Goal: Task Accomplishment & Management: Manage account settings

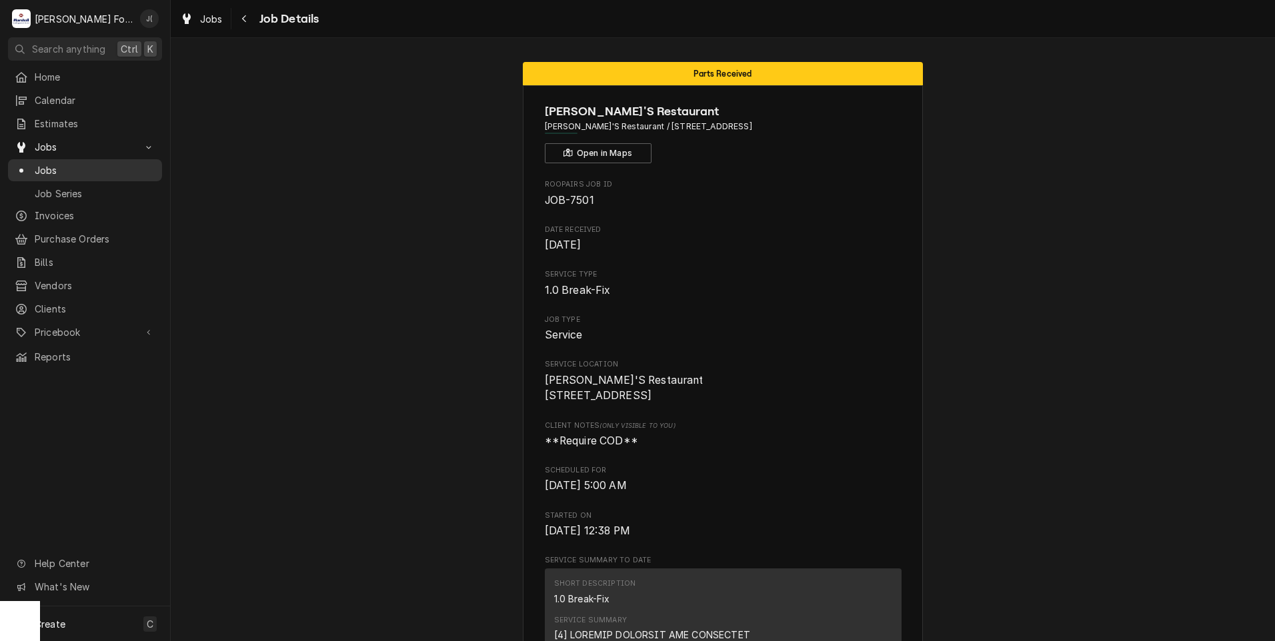
click at [61, 167] on span "Jobs" at bounding box center [95, 170] width 121 height 14
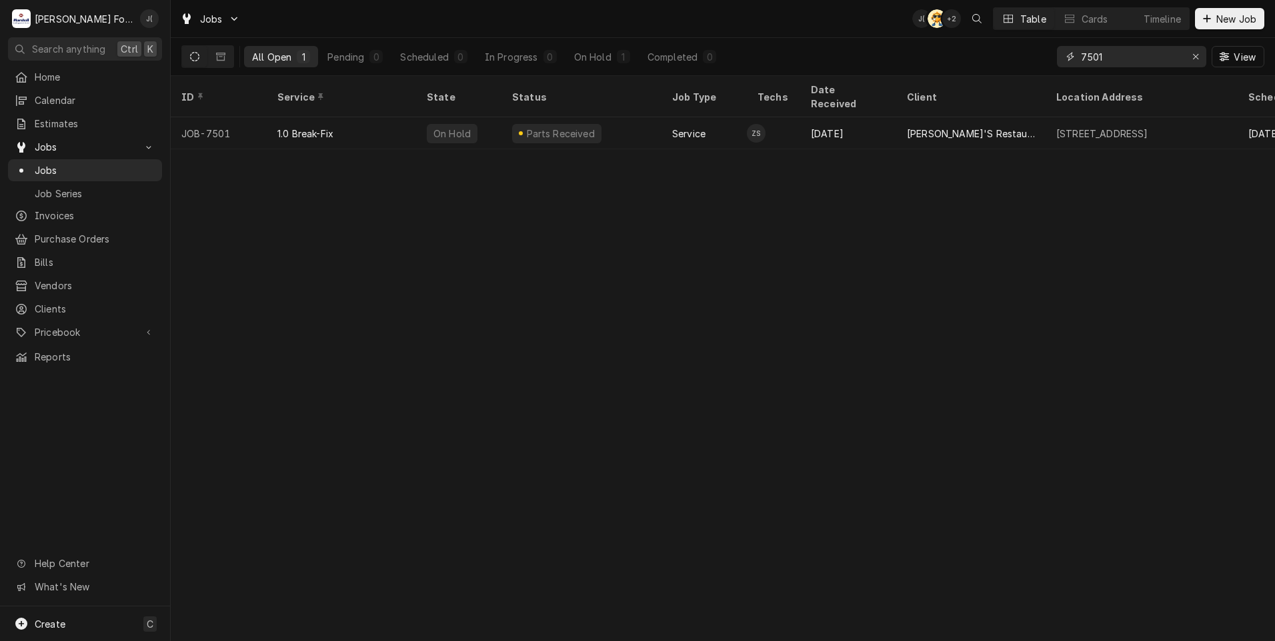
click at [1199, 62] on div "Erase input" at bounding box center [1195, 56] width 13 height 13
click at [1176, 63] on input "Dynamic Content Wrapper" at bounding box center [1143, 56] width 125 height 21
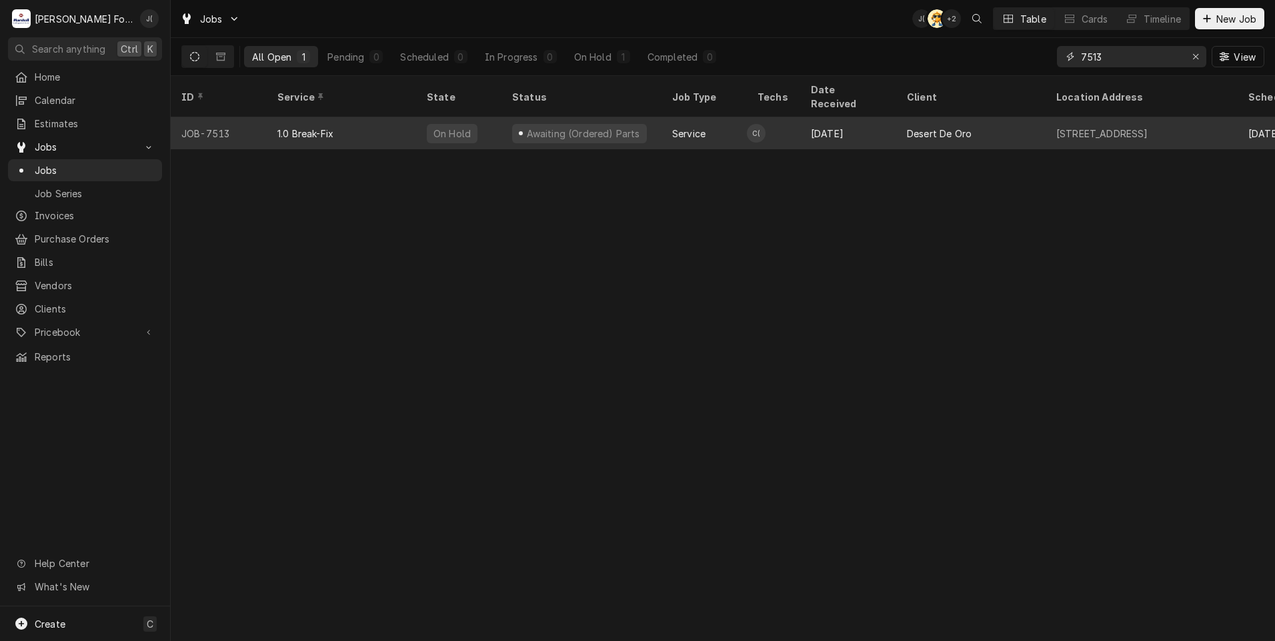
type input "7513"
click at [643, 121] on div "Awaiting (Ordered) Parts" at bounding box center [581, 133] width 160 height 32
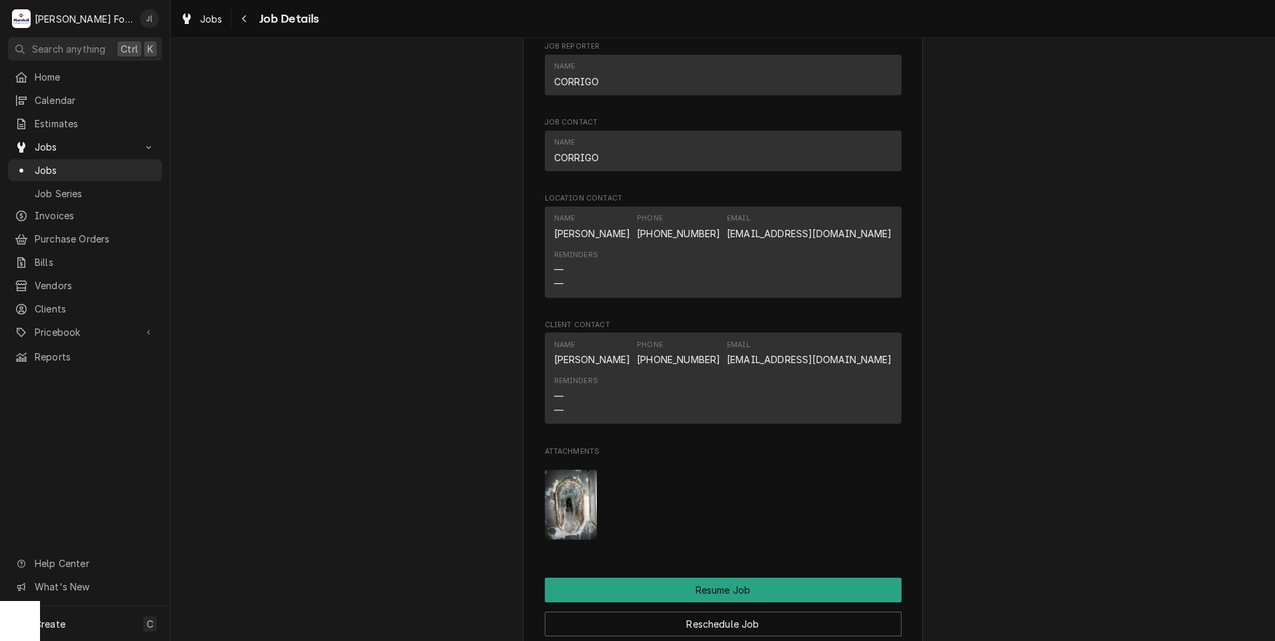
scroll to position [1600, 0]
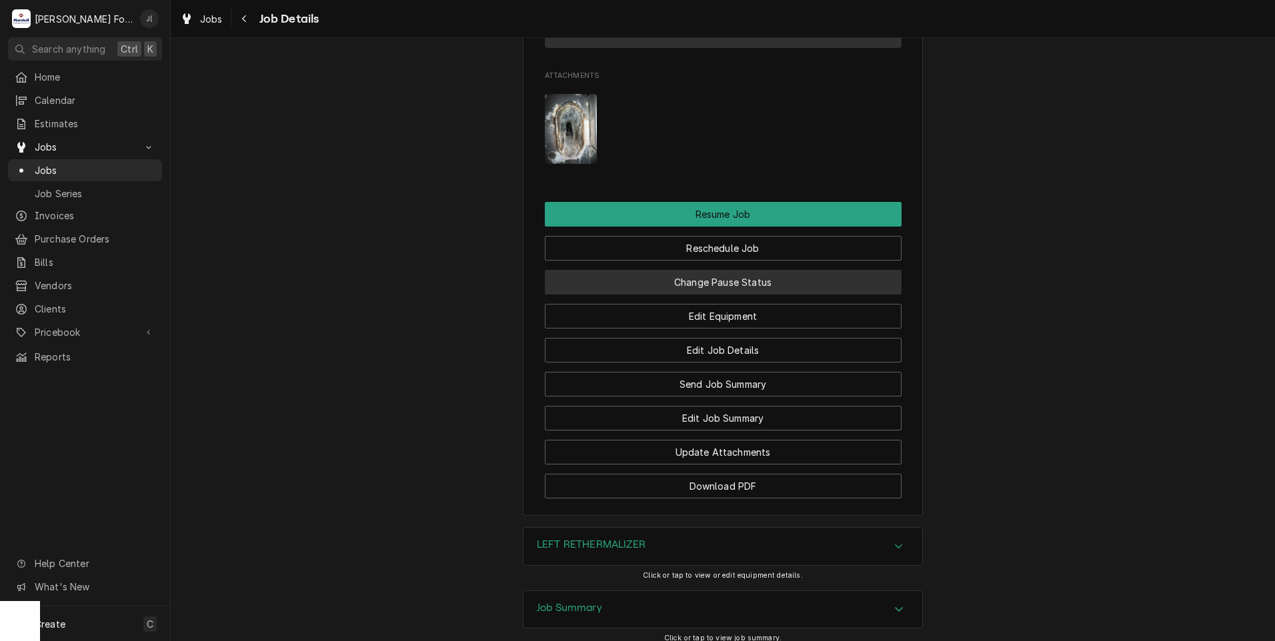
click at [747, 295] on button "Change Pause Status" at bounding box center [723, 282] width 357 height 25
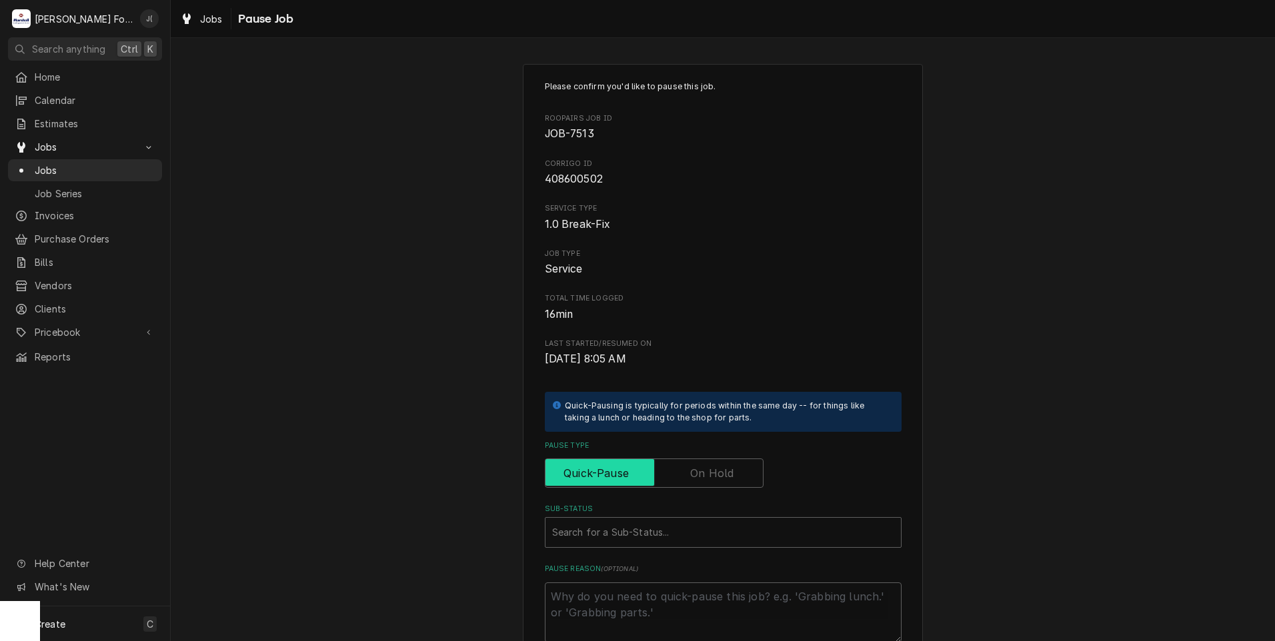
click at [700, 464] on input "Pause Type" at bounding box center [654, 473] width 207 height 29
checkbox input "true"
click at [679, 539] on div "Sub-Status" at bounding box center [723, 533] width 342 height 24
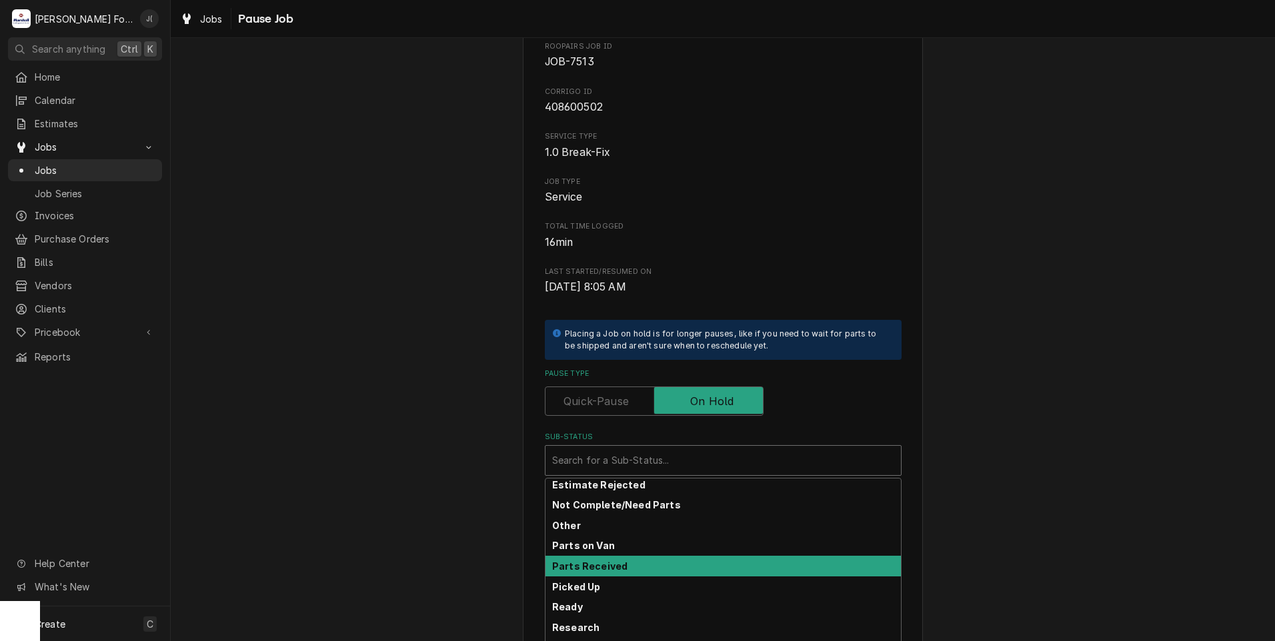
scroll to position [133, 0]
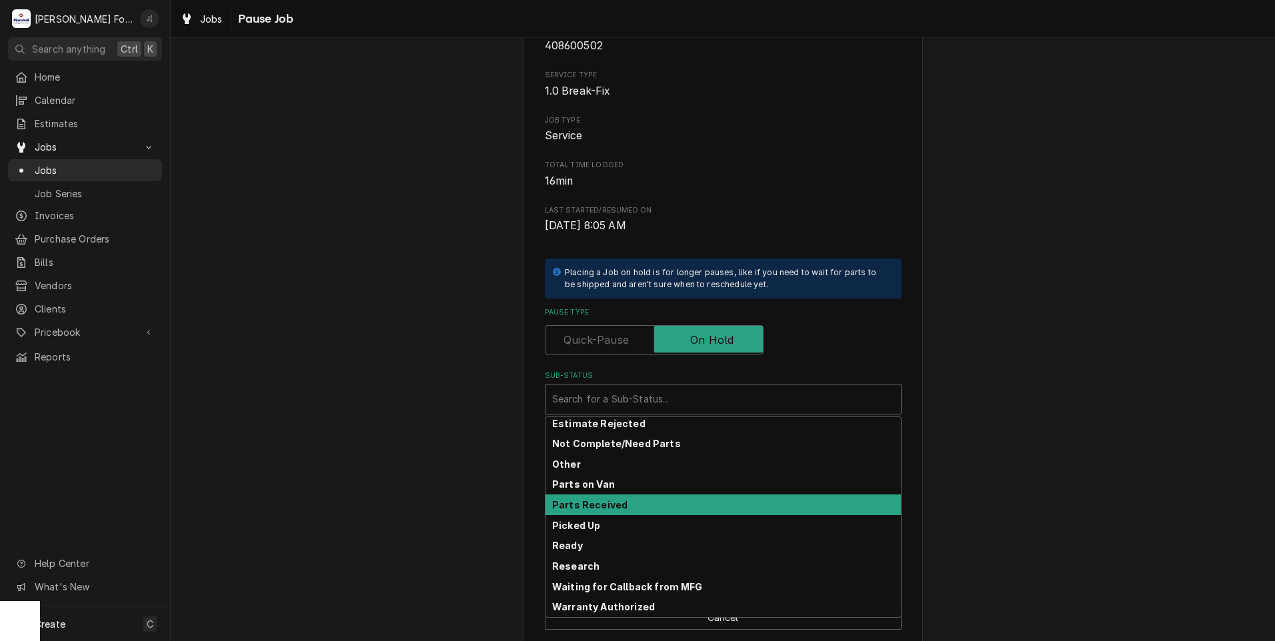
click at [592, 507] on strong "Parts Received" at bounding box center [589, 504] width 75 height 11
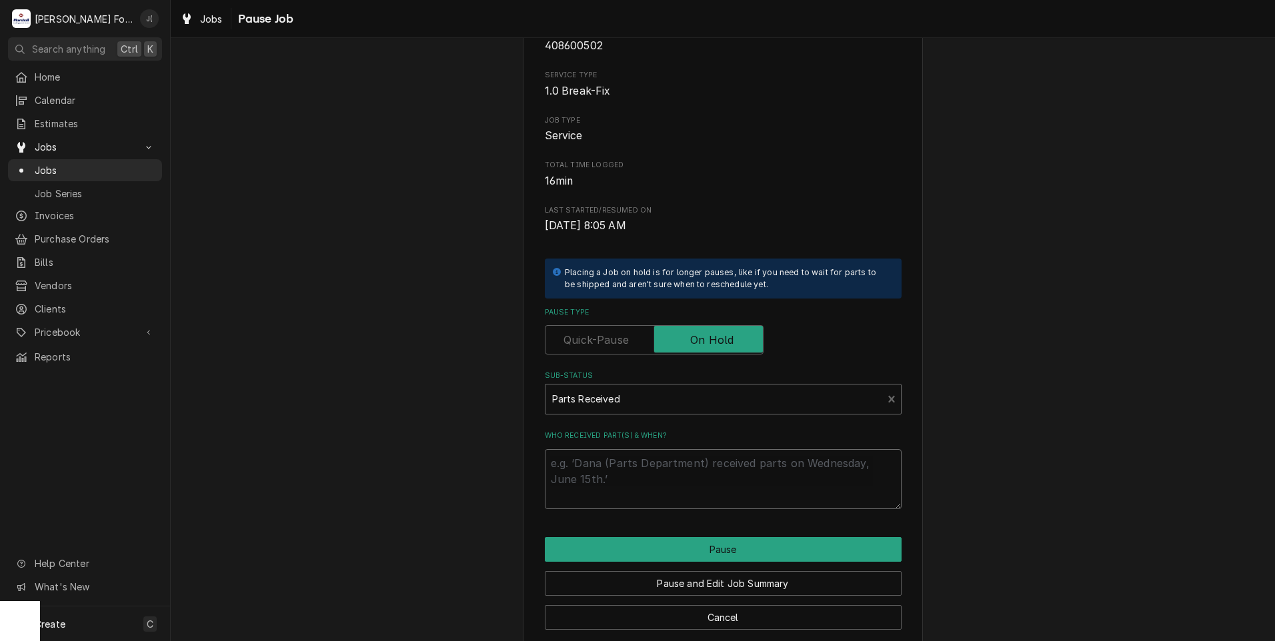
click at [591, 481] on textarea "Who received part(s) & when?" at bounding box center [723, 479] width 357 height 60
type textarea "x"
type textarea "1"
type textarea "x"
type textarea "10"
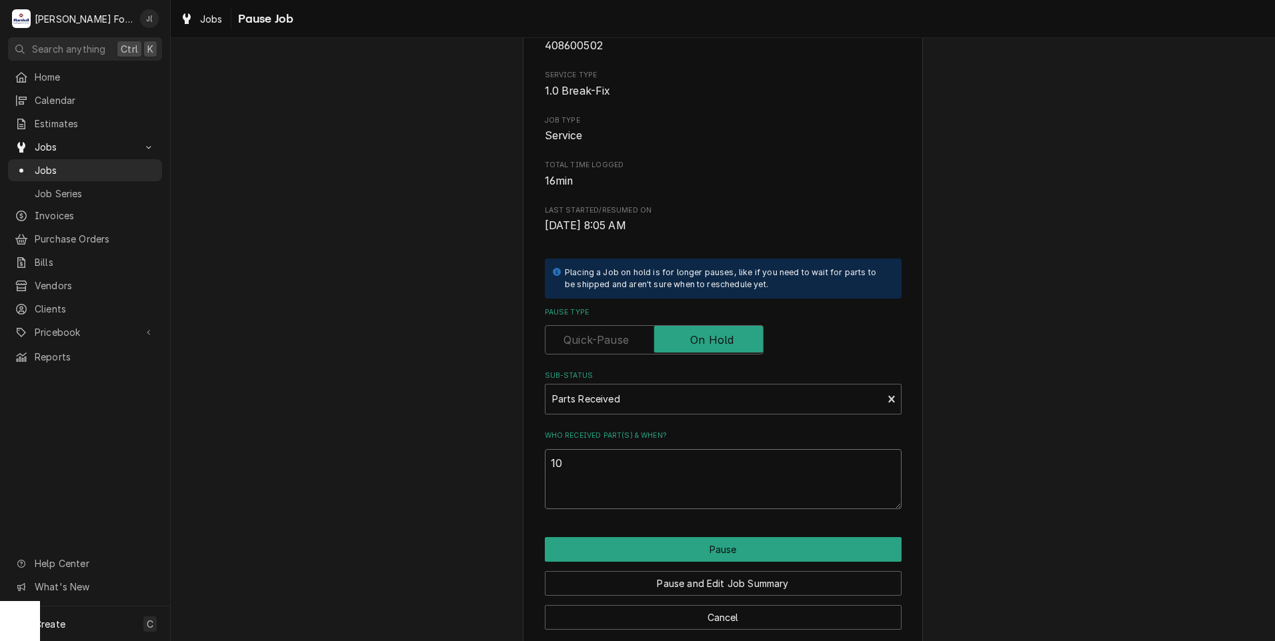
type textarea "x"
type textarea "10/"
type textarea "x"
type textarea "10/0"
type textarea "x"
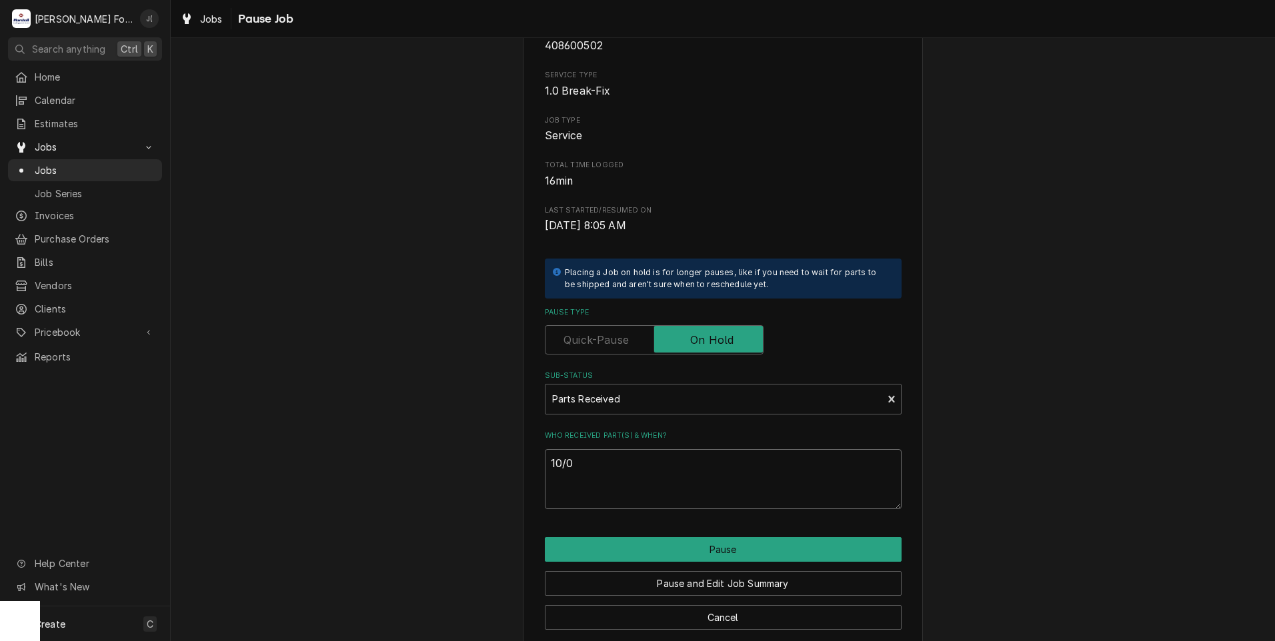
type textarea "10/07"
type textarea "x"
type textarea "10/07/"
type textarea "x"
type textarea "10/07/2"
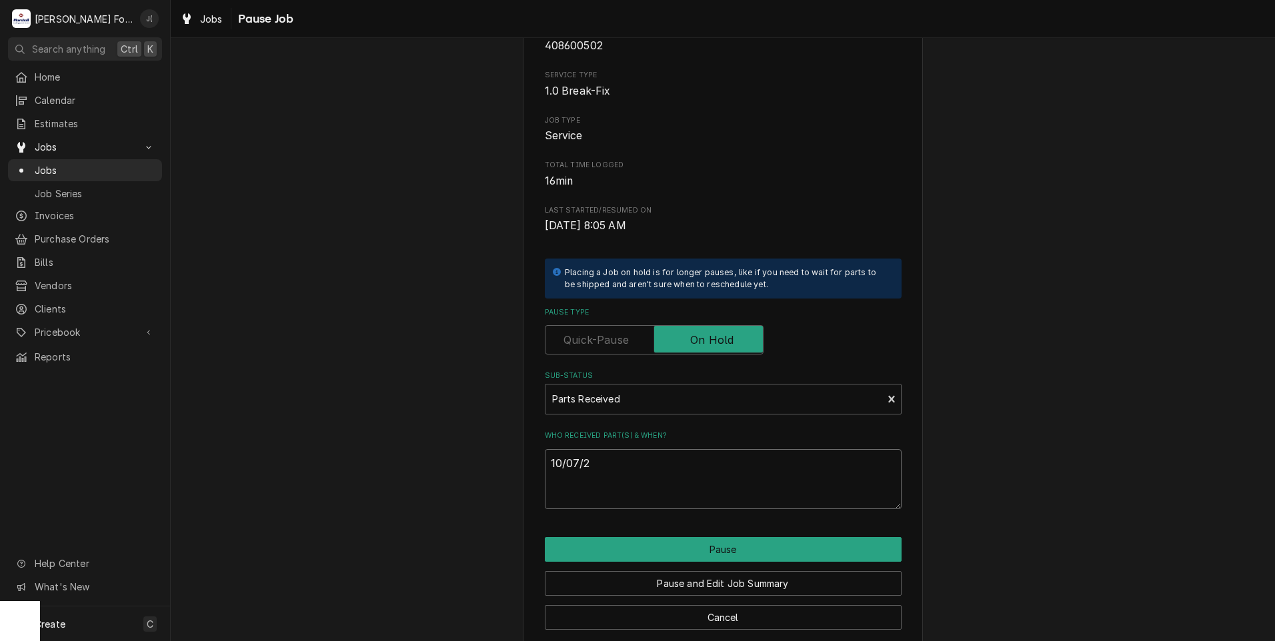
type textarea "x"
type textarea "[DATE]"
type textarea "x"
type textarea "10/07/202"
type textarea "x"
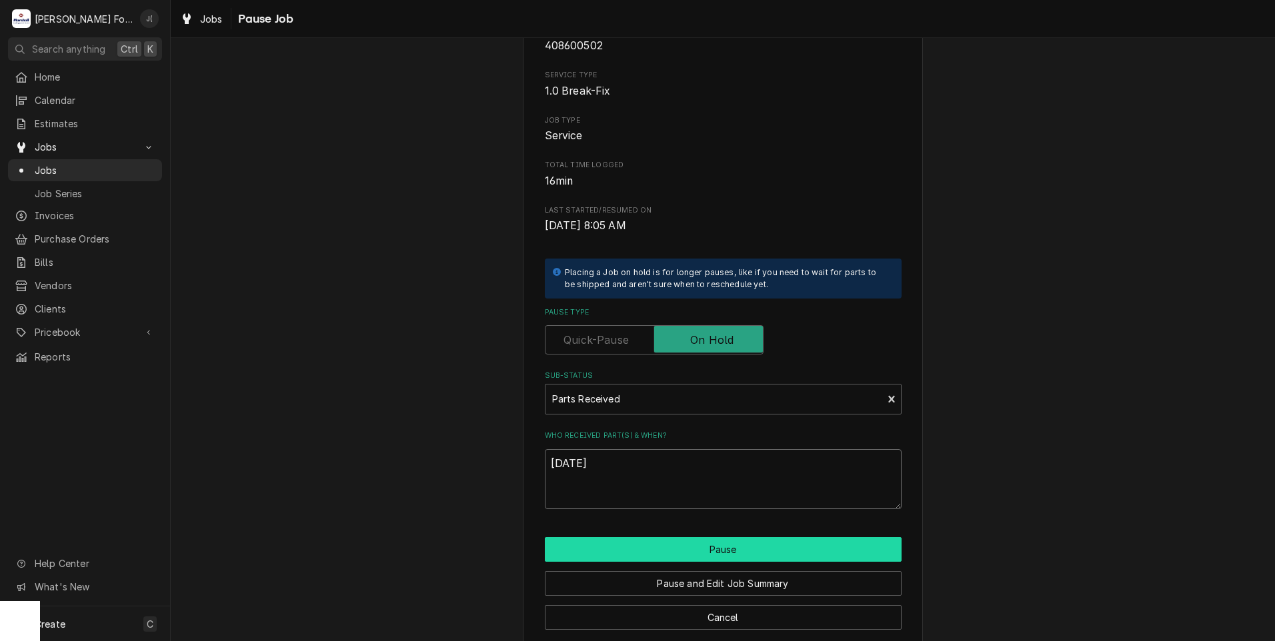
type textarea "[DATE]"
click at [673, 547] on button "Pause" at bounding box center [723, 549] width 357 height 25
type textarea "x"
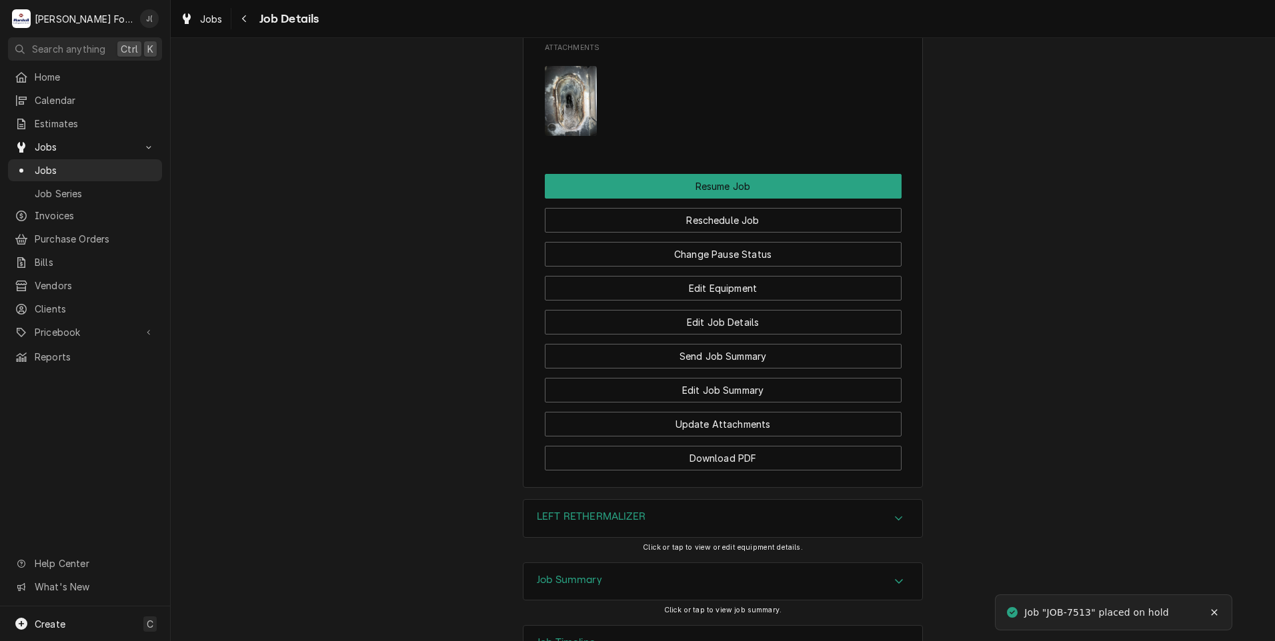
scroll to position [1754, 0]
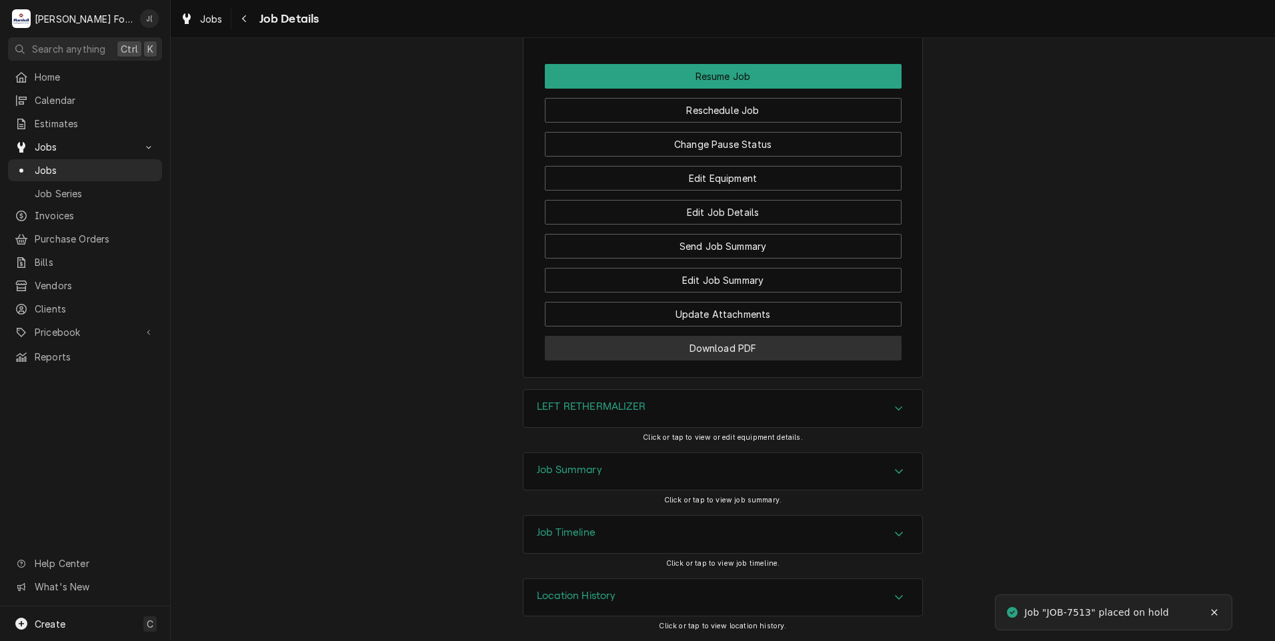
click at [619, 349] on button "Download PDF" at bounding box center [723, 348] width 357 height 25
